Goal: Navigation & Orientation: Find specific page/section

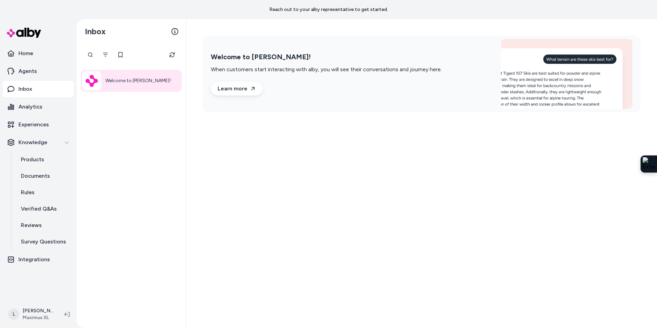
click at [31, 50] on p "Home" at bounding box center [25, 53] width 15 height 8
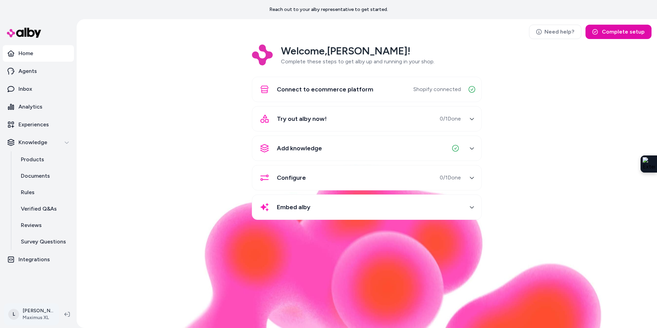
click at [34, 314] on html "Reach out to your alby representative to get started. Home Agents Inbox Analyti…" at bounding box center [328, 164] width 657 height 328
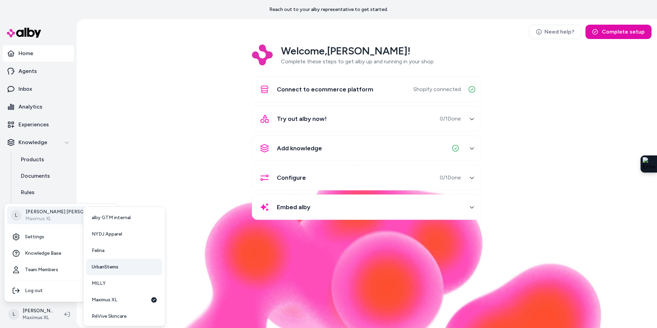
click at [107, 265] on span "UrbanStems" at bounding box center [105, 266] width 27 height 7
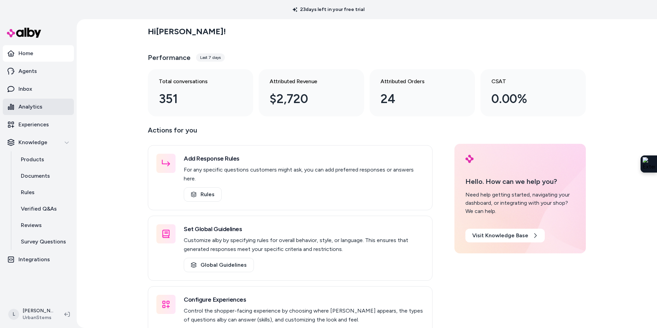
click at [36, 103] on p "Analytics" at bounding box center [30, 107] width 24 height 8
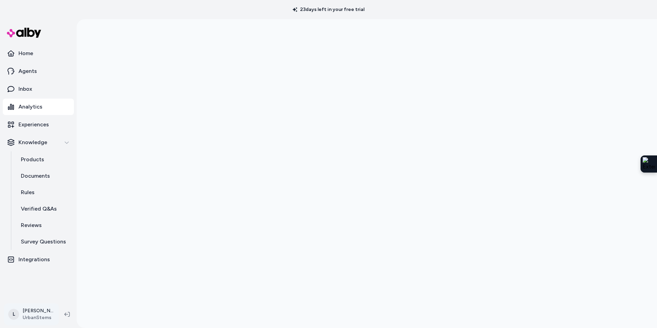
click at [31, 317] on html "23 days left in your free trial Home Agents Inbox Analytics Experiences Knowled…" at bounding box center [328, 164] width 657 height 328
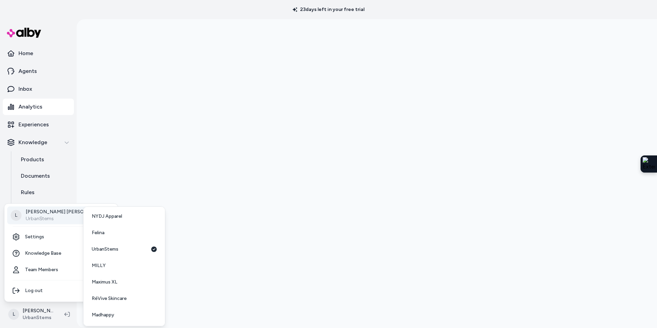
scroll to position [18, 0]
